Goal: Transaction & Acquisition: Purchase product/service

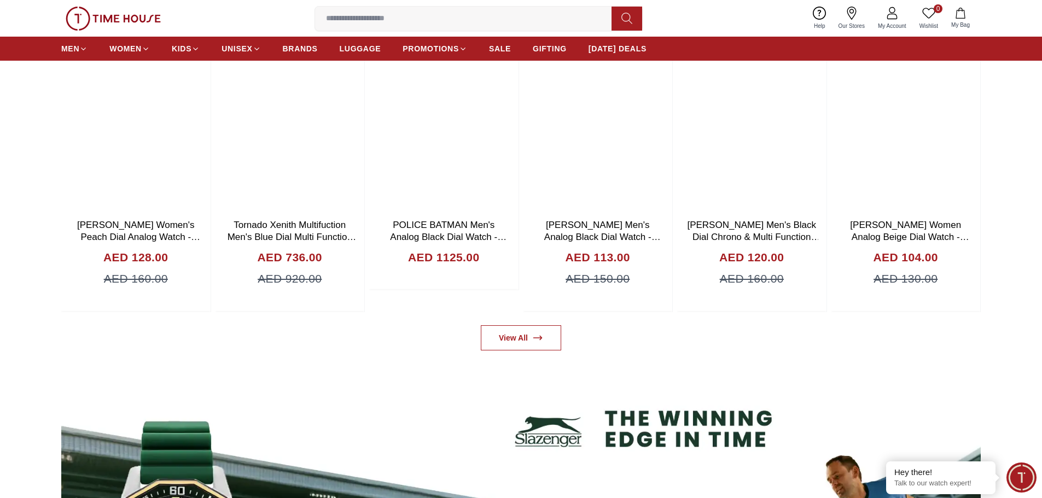
scroll to position [711, 0]
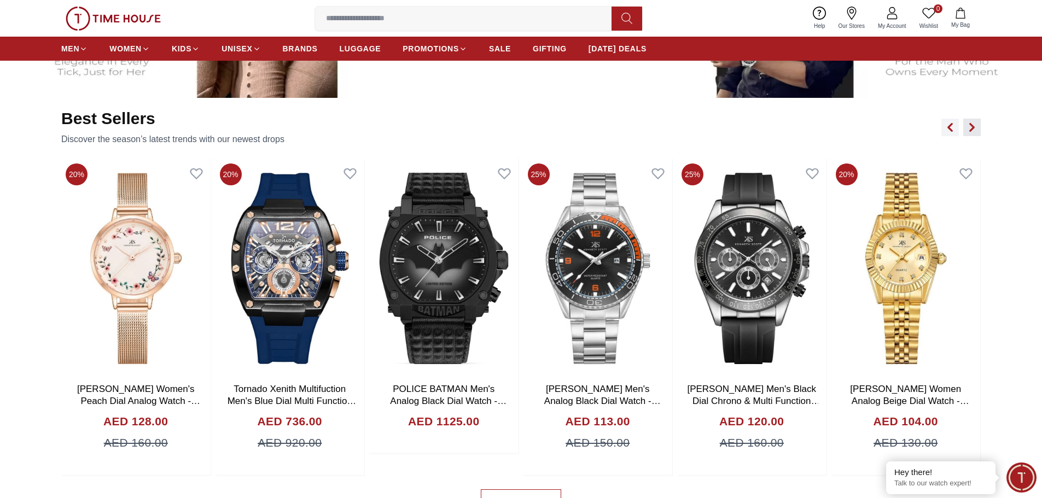
click at [976, 127] on icon "button" at bounding box center [972, 127] width 9 height 9
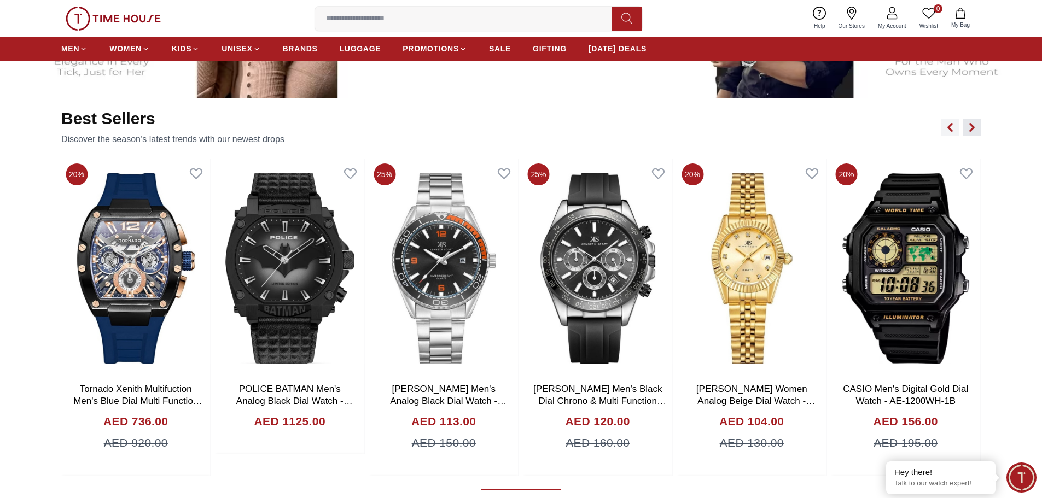
click at [976, 127] on icon "button" at bounding box center [972, 127] width 9 height 9
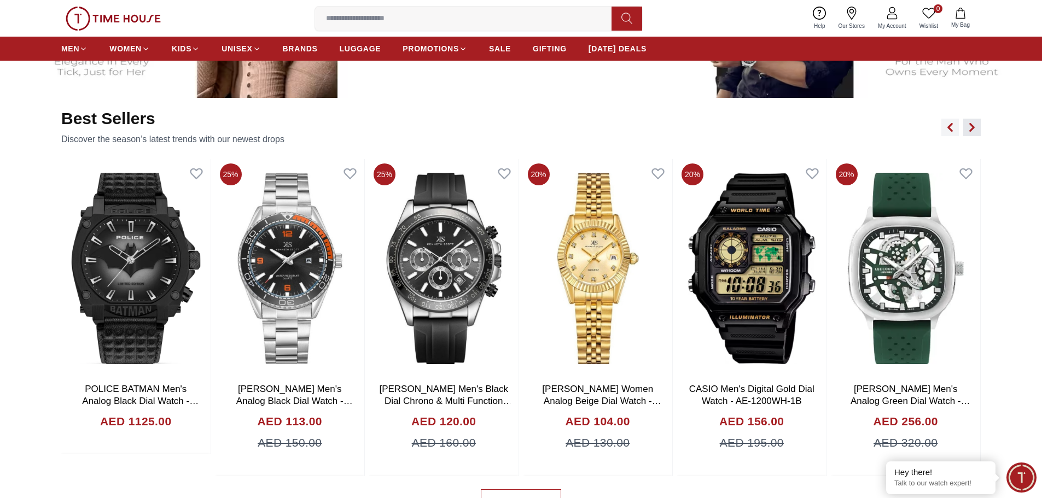
click at [976, 127] on icon "button" at bounding box center [972, 127] width 9 height 9
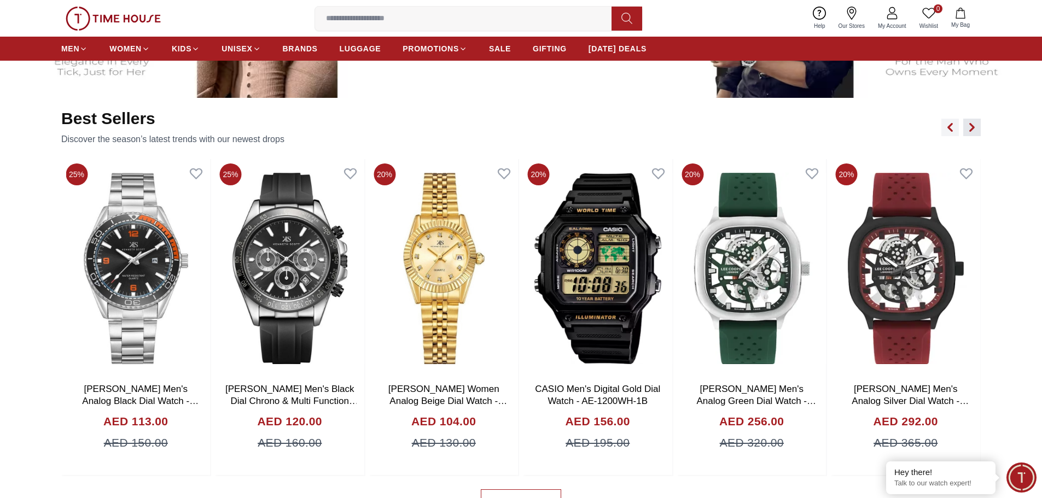
click at [976, 127] on icon "button" at bounding box center [972, 127] width 9 height 9
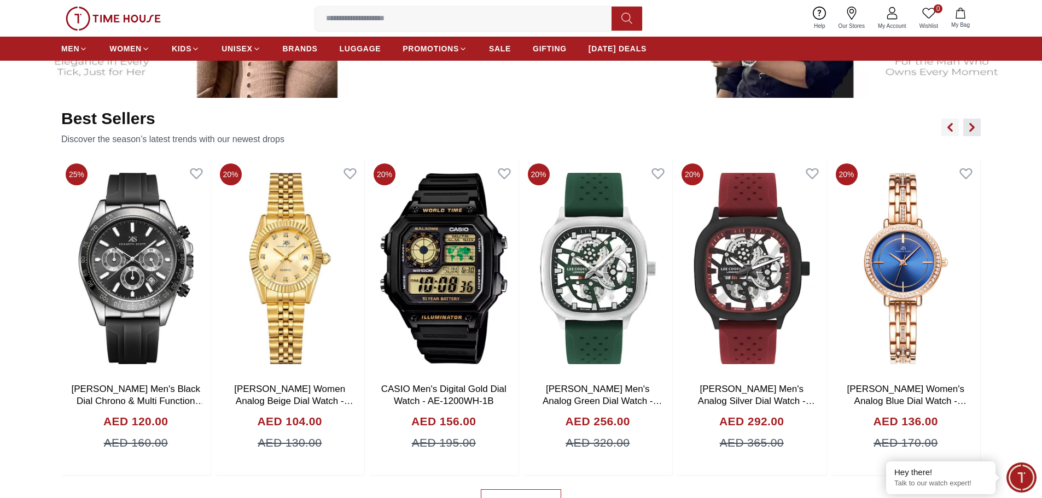
click at [976, 127] on icon "button" at bounding box center [972, 127] width 9 height 9
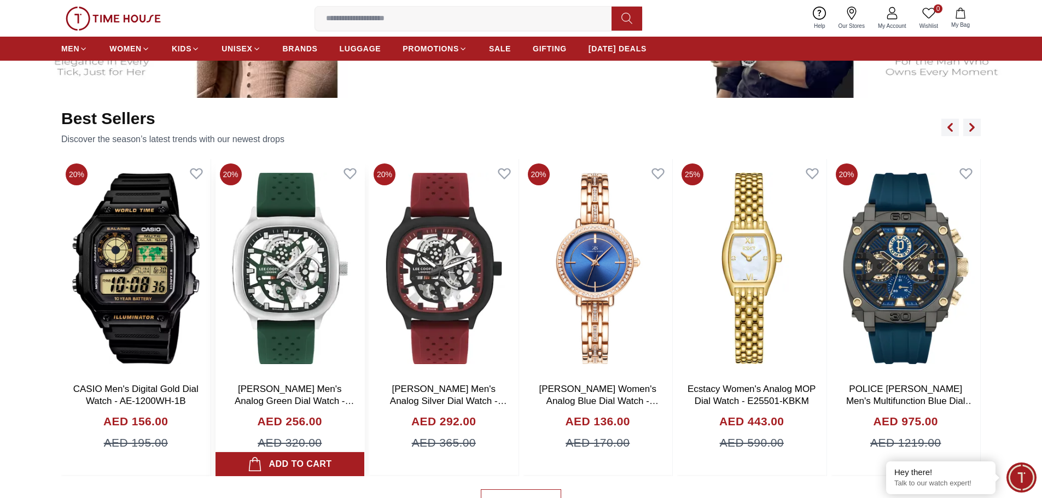
click at [281, 393] on link "[PERSON_NAME] Men's Analog Green Dial Watch - LC07973.377" at bounding box center [295, 401] width 120 height 34
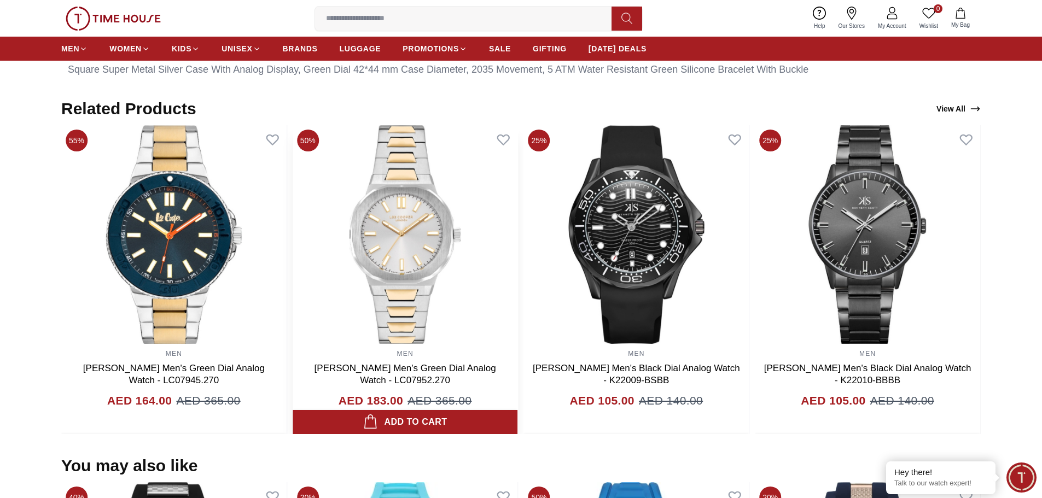
scroll to position [339, 0]
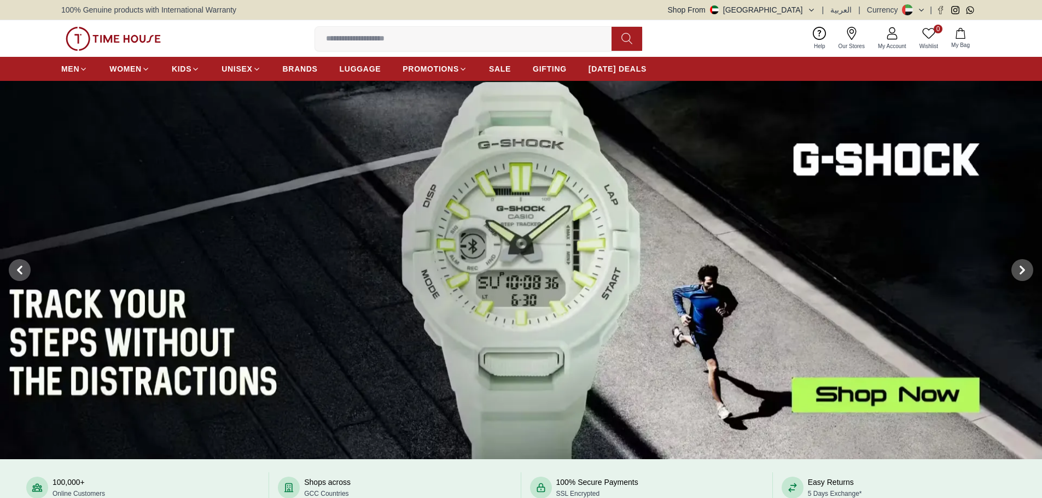
drag, startPoint x: 0, startPoint y: 0, endPoint x: 494, endPoint y: 37, distance: 495.4
click at [494, 37] on input at bounding box center [467, 39] width 305 height 22
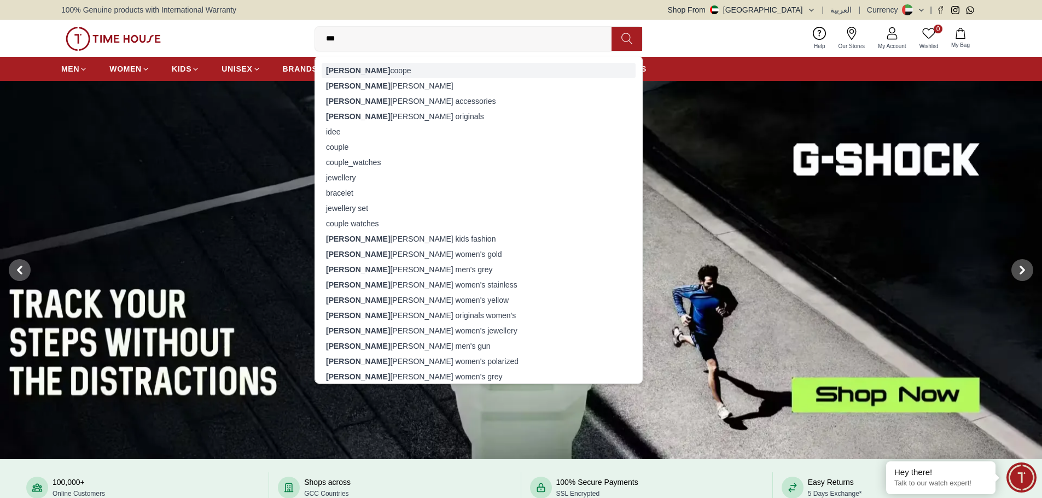
type input "***"
click at [352, 69] on div "[PERSON_NAME]" at bounding box center [479, 70] width 314 height 15
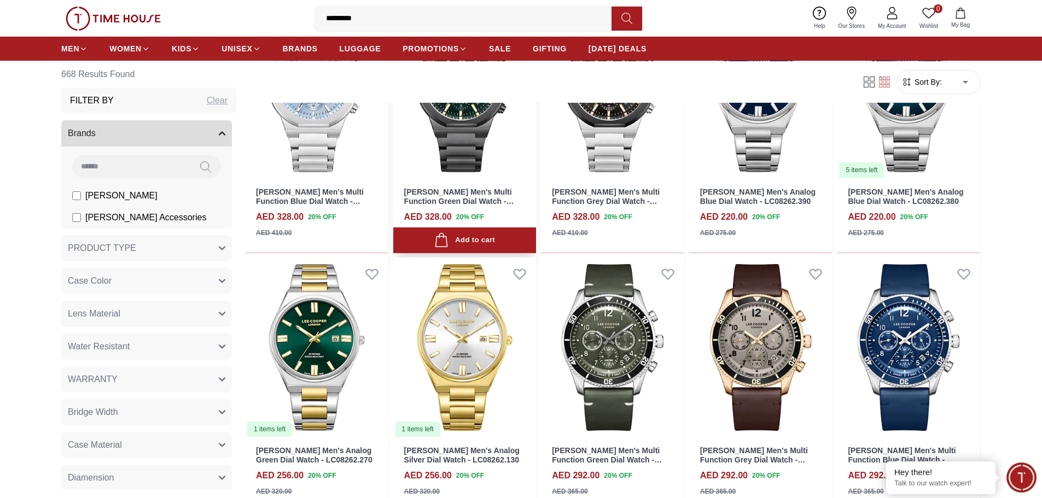
scroll to position [328, 0]
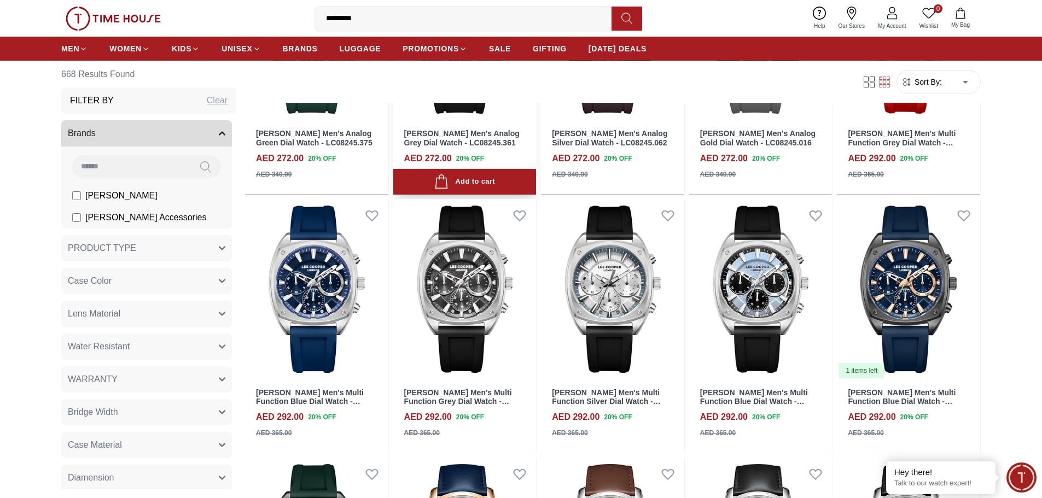
scroll to position [1805, 0]
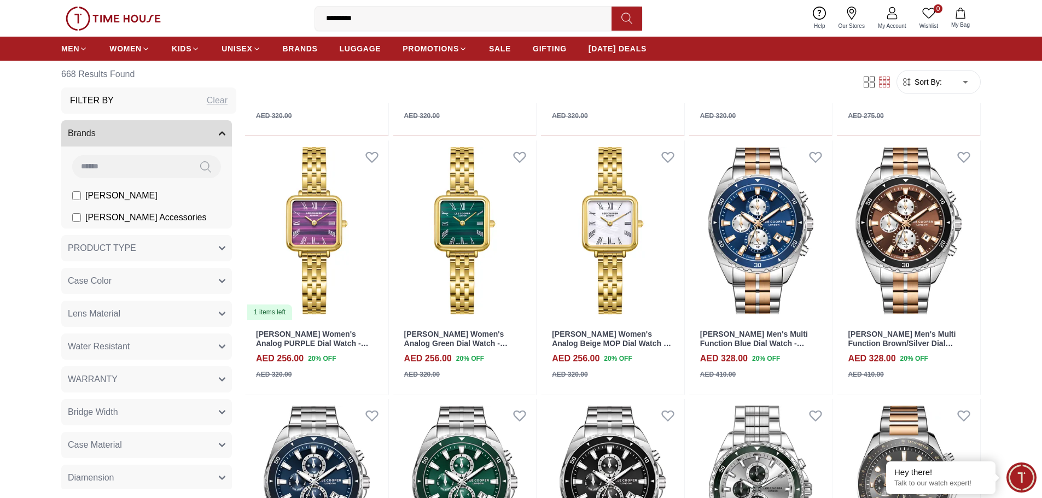
scroll to position [2899, 0]
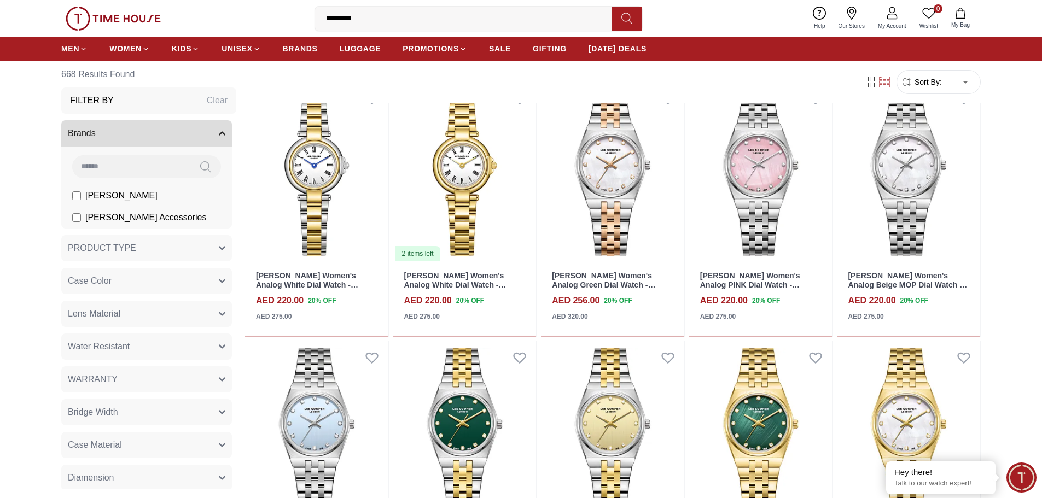
scroll to position [3993, 0]
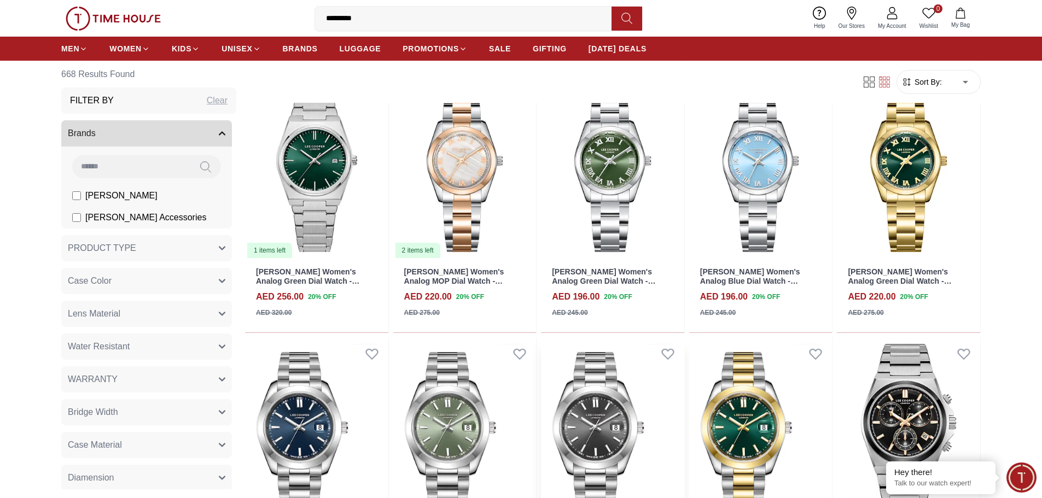
scroll to position [5033, 0]
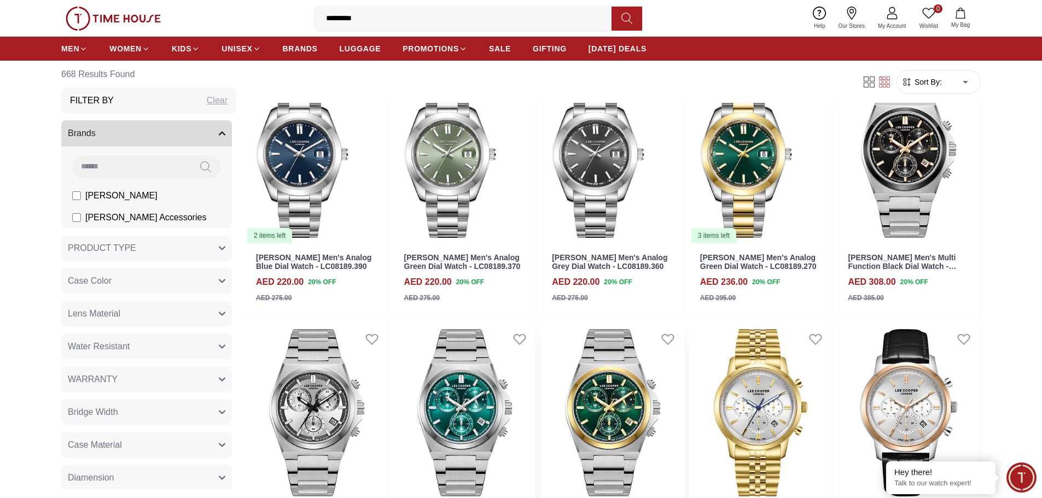
scroll to position [5306, 0]
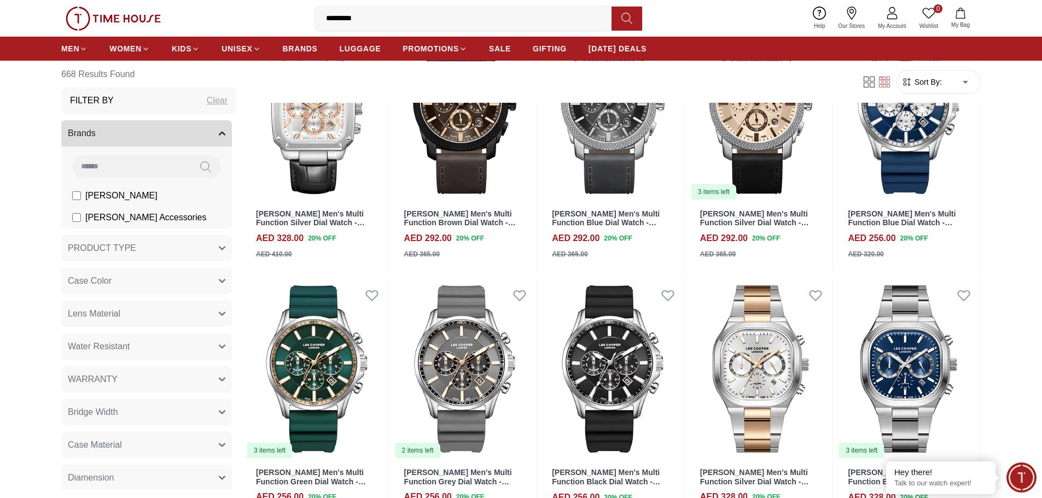
scroll to position [6181, 0]
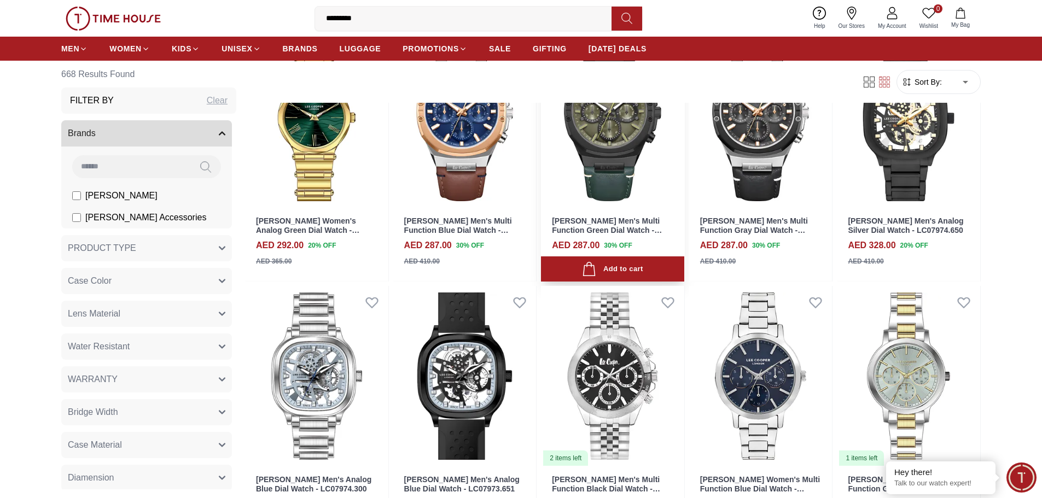
scroll to position [7932, 0]
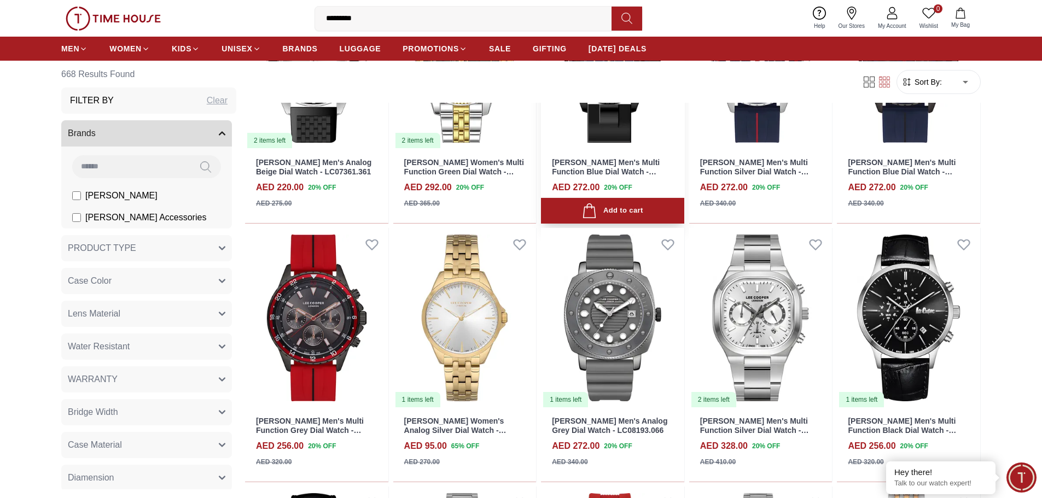
scroll to position [8807, 0]
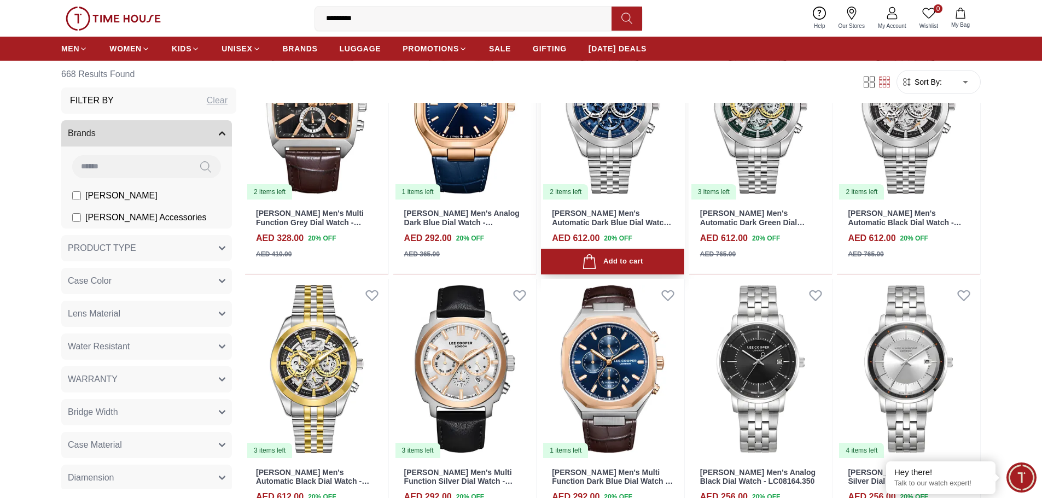
scroll to position [9628, 0]
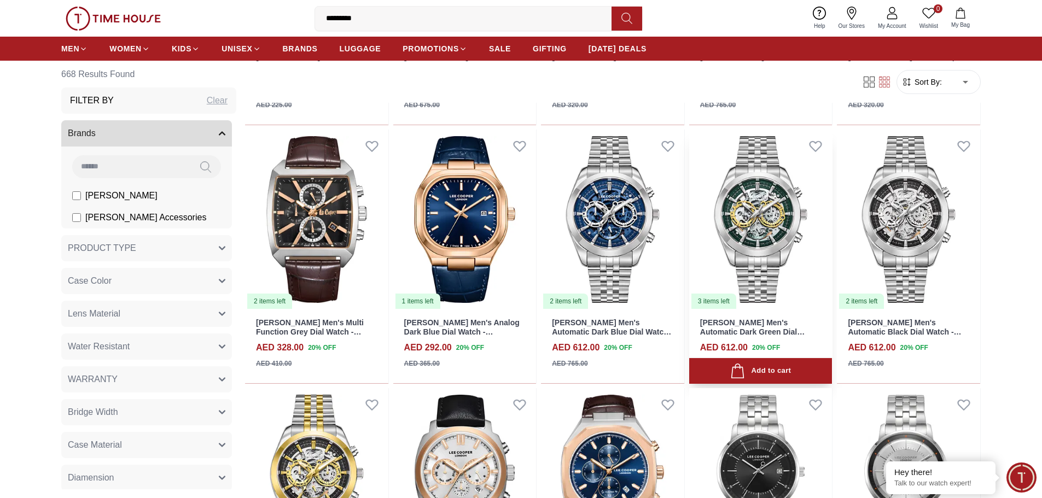
click at [754, 238] on img at bounding box center [760, 220] width 143 height 181
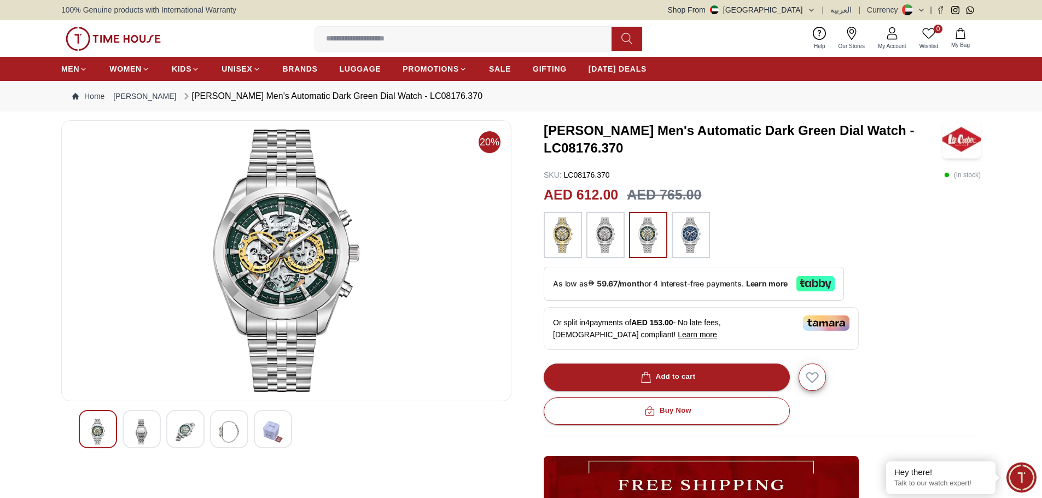
click at [138, 434] on img at bounding box center [142, 432] width 20 height 25
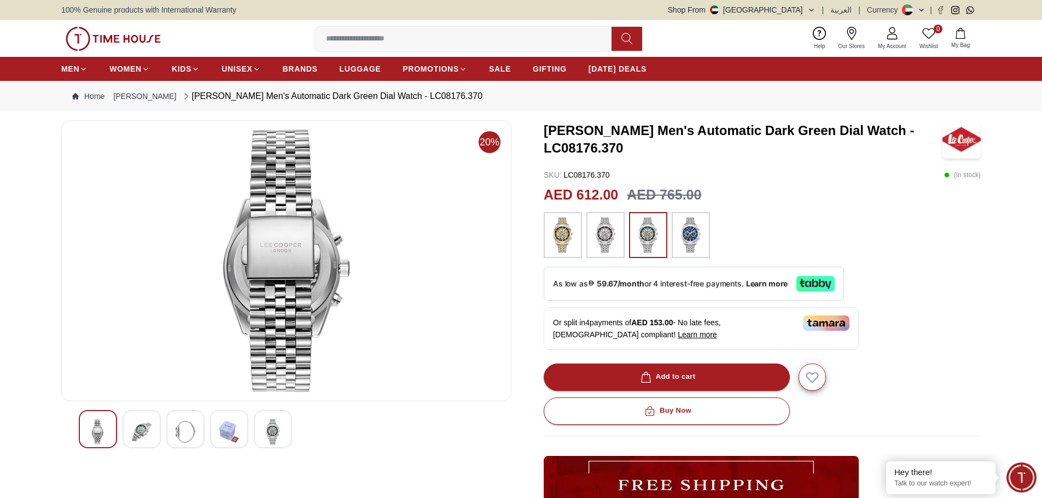
click at [187, 434] on img at bounding box center [186, 432] width 20 height 25
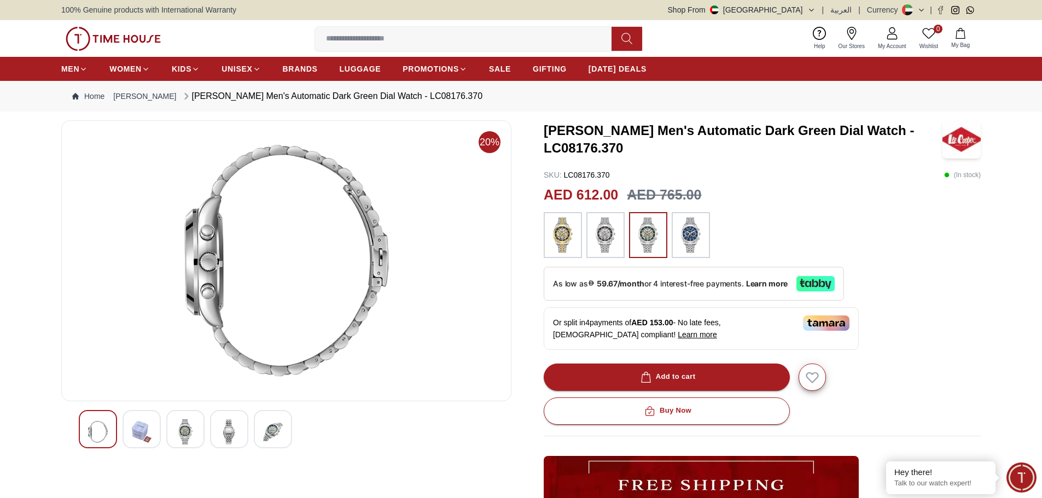
click at [223, 434] on img at bounding box center [229, 432] width 20 height 25
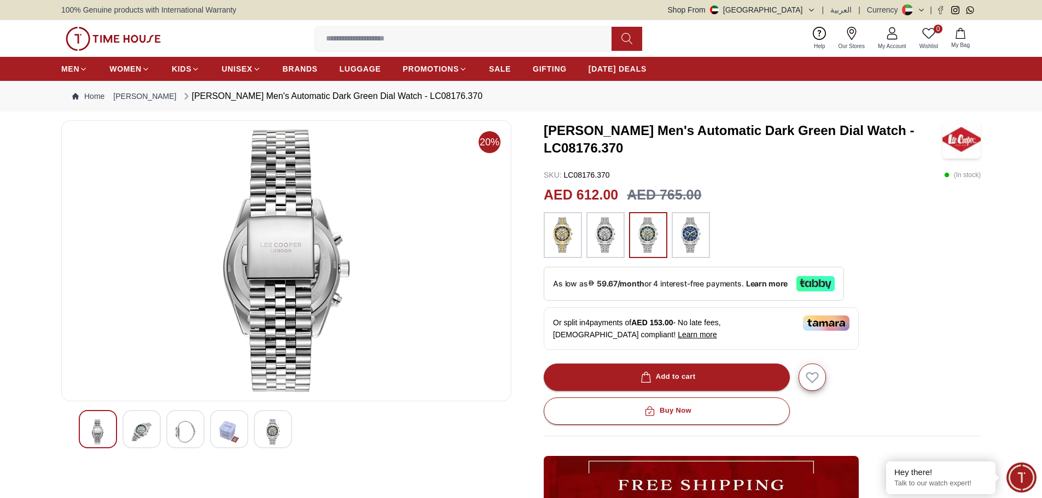
click at [263, 433] on div at bounding box center [273, 429] width 38 height 38
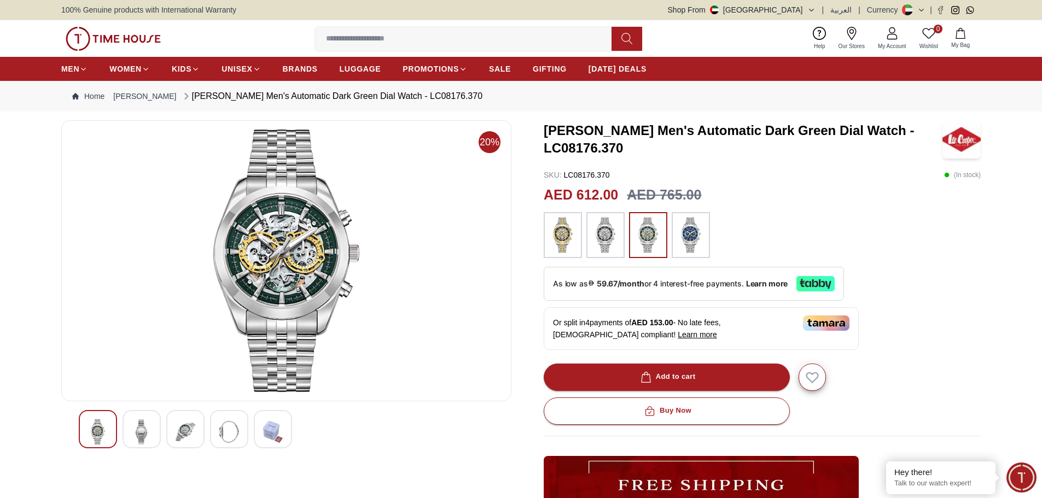
click at [306, 274] on img at bounding box center [287, 261] width 432 height 263
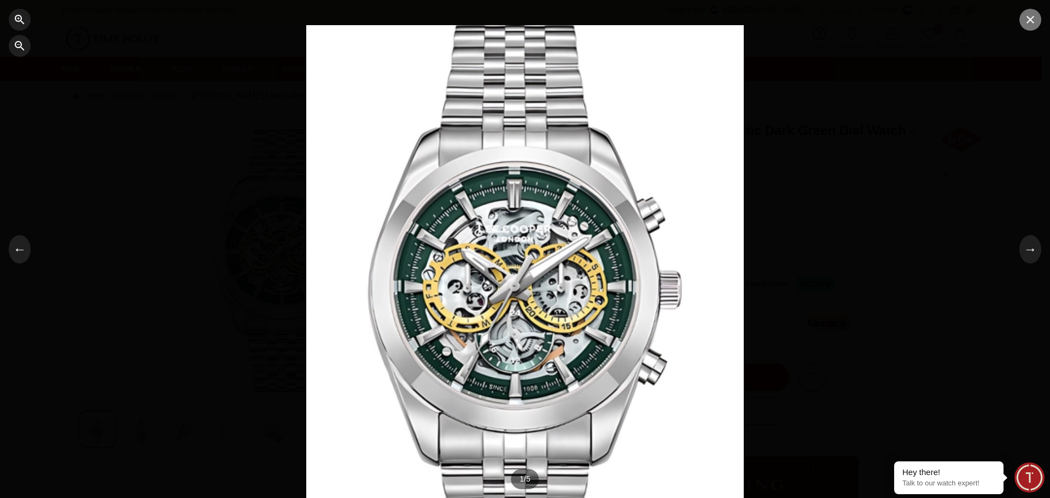
click at [1030, 18] on icon "button" at bounding box center [1030, 19] width 13 height 13
